Goal: Task Accomplishment & Management: Manage account settings

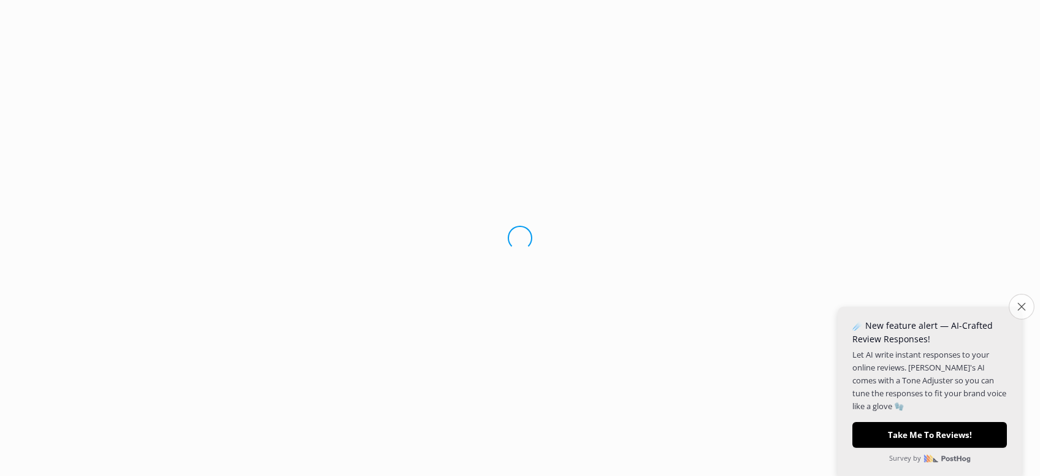
click at [1016, 311] on button "Close survey" at bounding box center [1021, 307] width 26 height 26
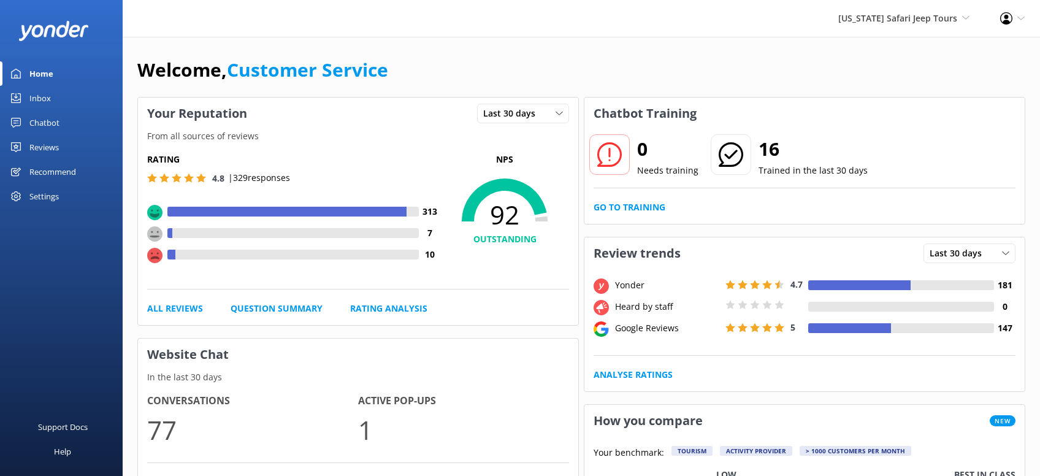
click at [37, 93] on div "Inbox" at bounding box center [39, 98] width 21 height 25
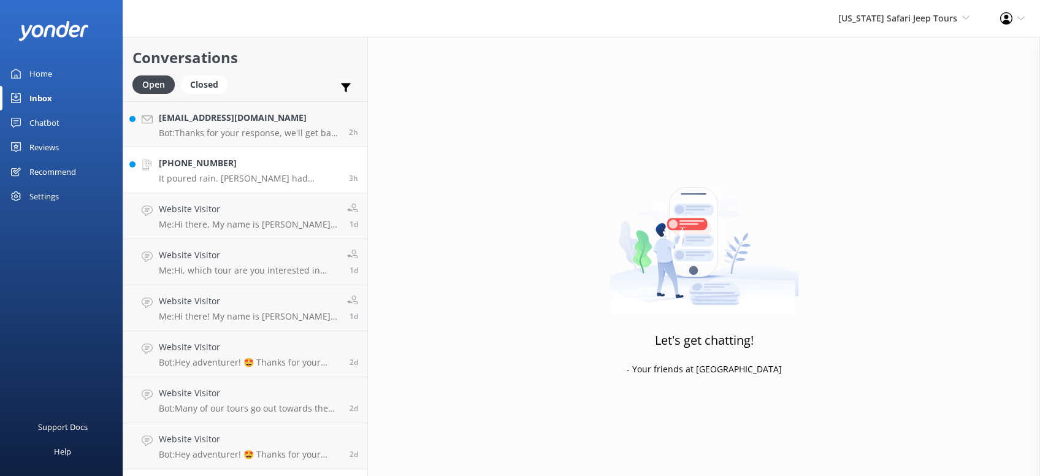
click at [227, 173] on p "It poured rain. [PERSON_NAME] had blankets and turned on the heater. He took ve…" at bounding box center [249, 178] width 181 height 11
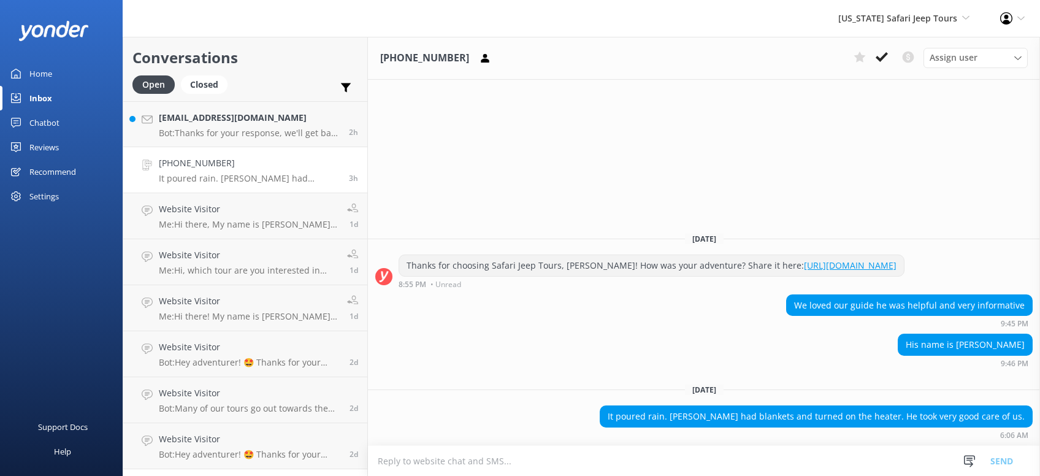
click at [224, 183] on p "It poured rain. [PERSON_NAME] had blankets and turned on the heater. He took ve…" at bounding box center [249, 178] width 181 height 11
click at [256, 116] on h4 "[EMAIL_ADDRESS][DOMAIN_NAME]" at bounding box center [249, 117] width 181 height 13
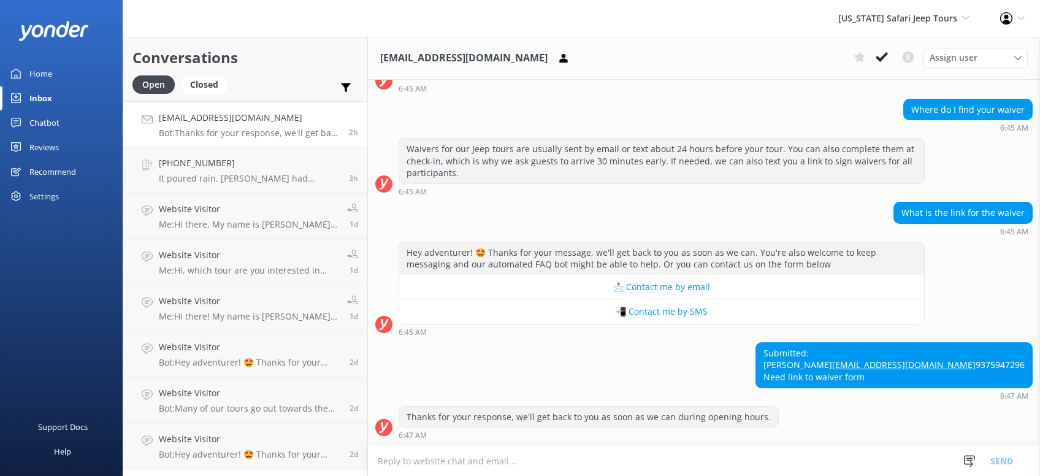
scroll to position [114, 0]
